Goal: Information Seeking & Learning: Learn about a topic

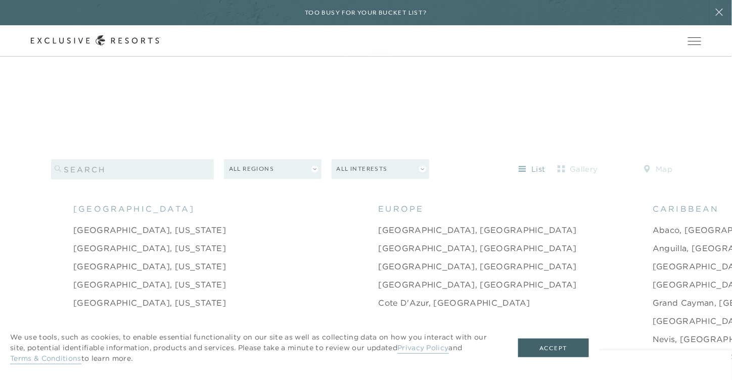
scroll to position [907, 0]
click at [320, 162] on button "All Regions" at bounding box center [273, 169] width 98 height 20
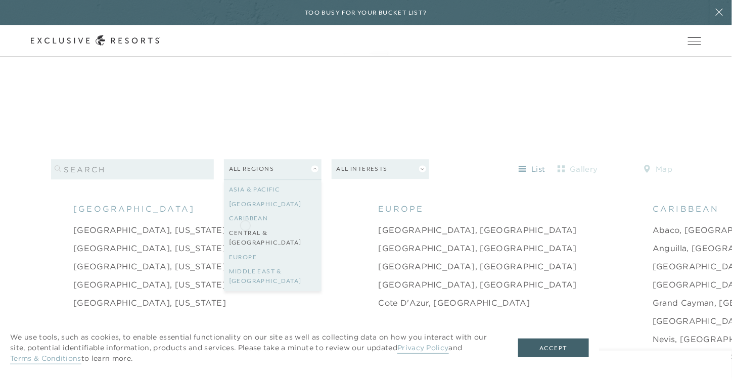
click at [245, 226] on link "Central & [GEOGRAPHIC_DATA]" at bounding box center [272, 238] width 87 height 24
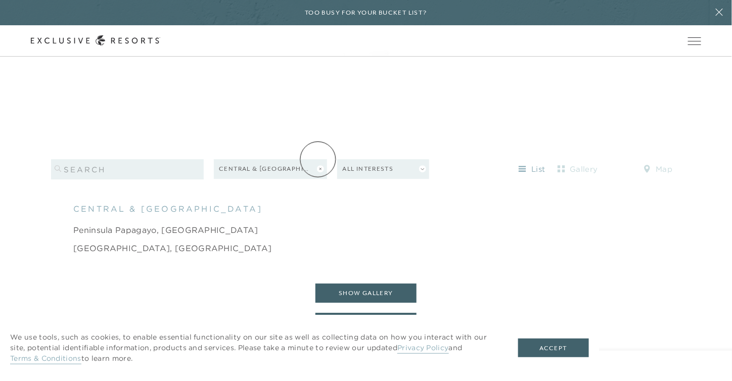
click at [317, 165] on icon at bounding box center [320, 168] width 7 height 7
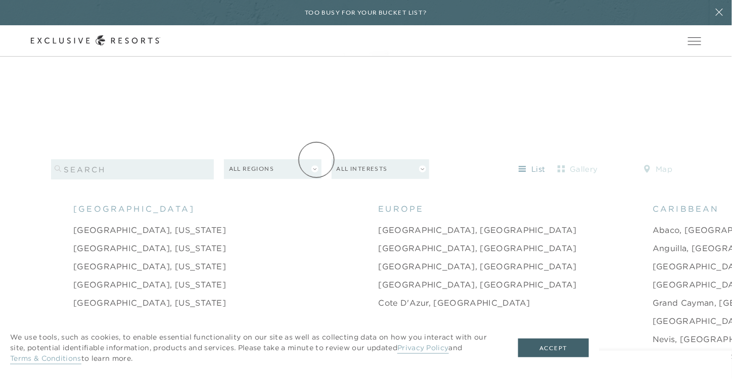
click at [316, 160] on button "All Regions" at bounding box center [273, 169] width 98 height 20
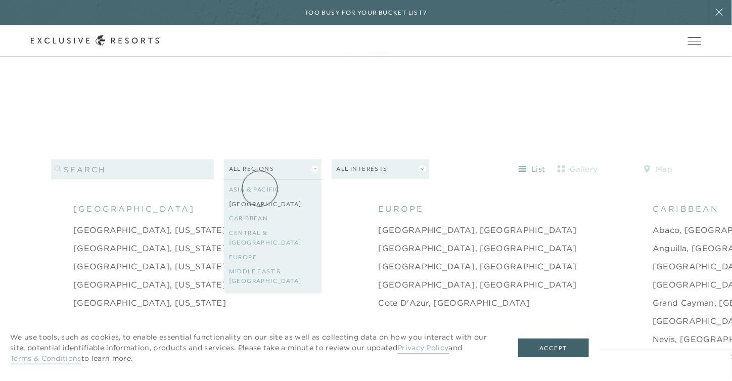
click at [260, 197] on link "[GEOGRAPHIC_DATA]" at bounding box center [272, 204] width 87 height 15
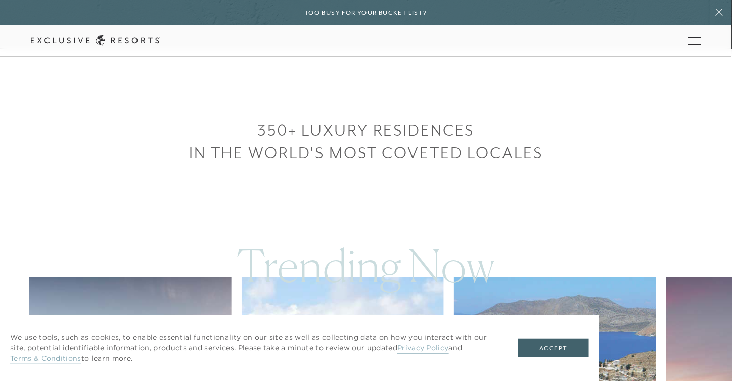
scroll to position [253, 0]
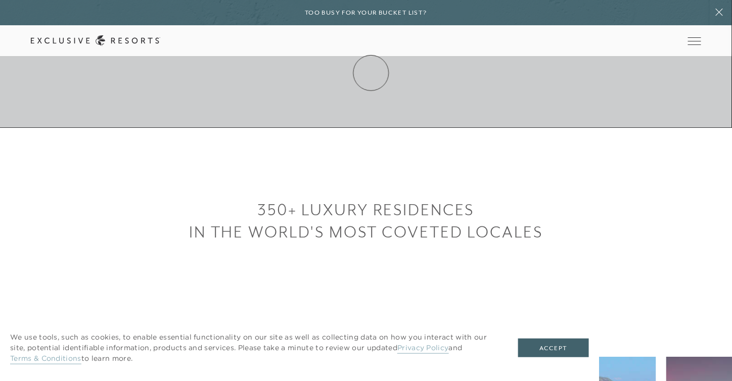
click at [0, 0] on link "Membership" at bounding box center [0, 0] width 0 height 0
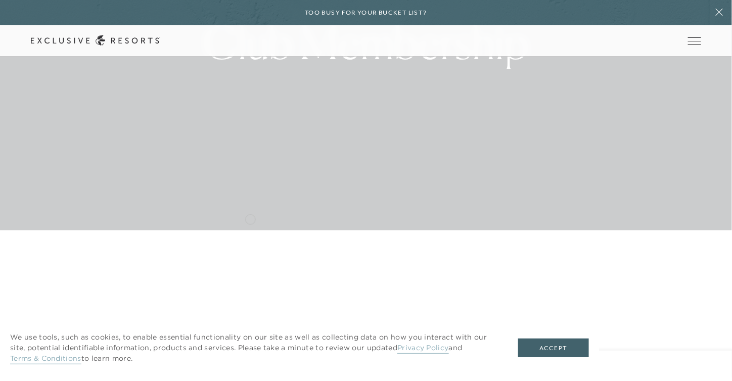
scroll to position [162, 0]
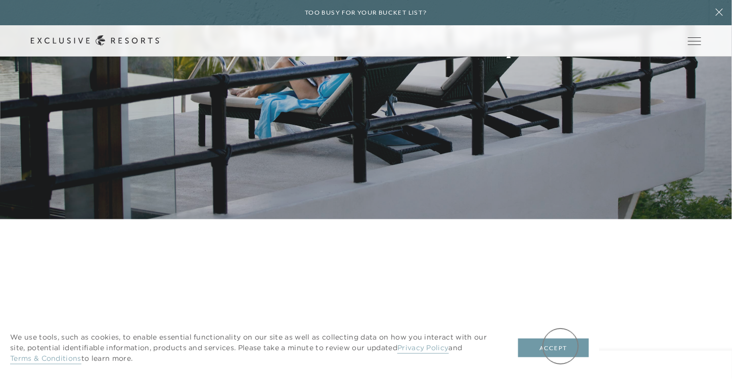
click at [560, 346] on button "Accept" at bounding box center [553, 348] width 71 height 19
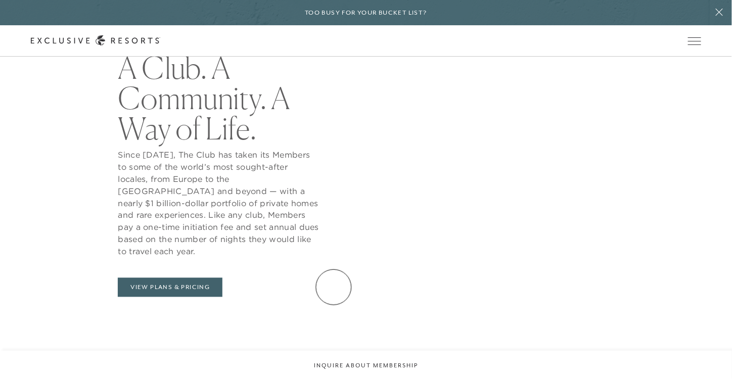
scroll to position [432, 0]
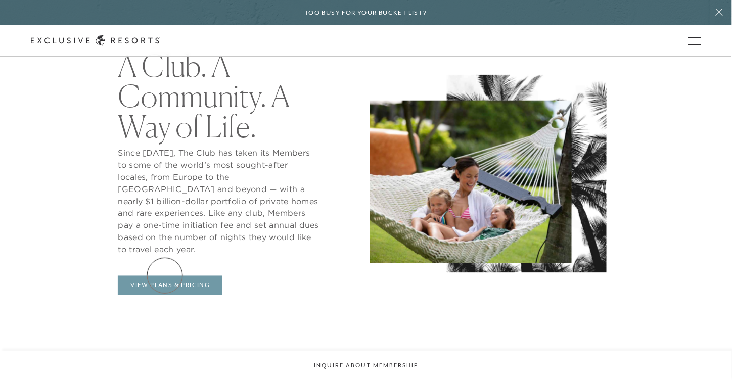
click at [165, 276] on link "View Plans & Pricing" at bounding box center [170, 285] width 105 height 19
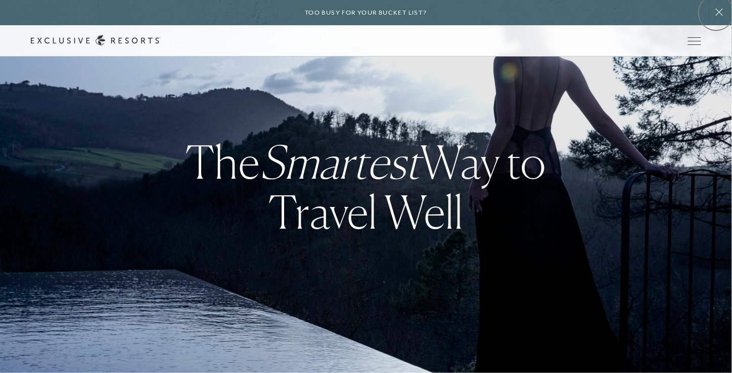
click at [717, 13] on icon at bounding box center [719, 12] width 19 height 8
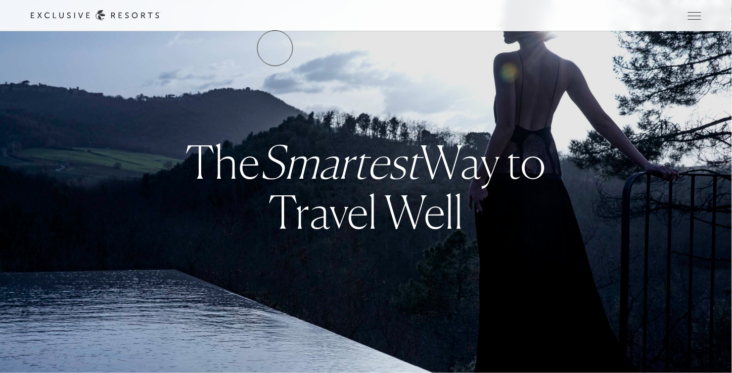
click at [0, 0] on link "The Collection" at bounding box center [0, 0] width 0 height 0
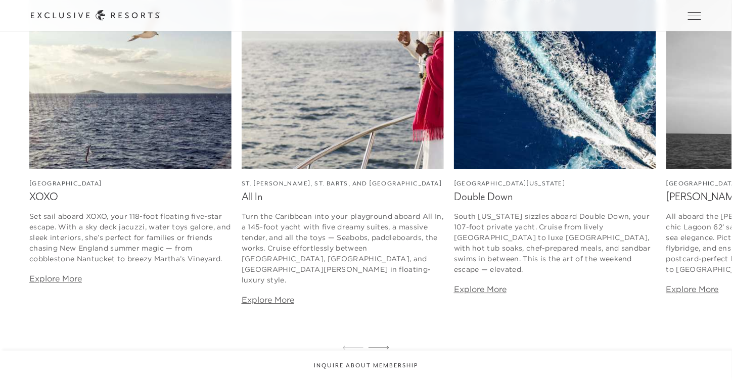
scroll to position [4779, 0]
